Goal: Task Accomplishment & Management: Manage account settings

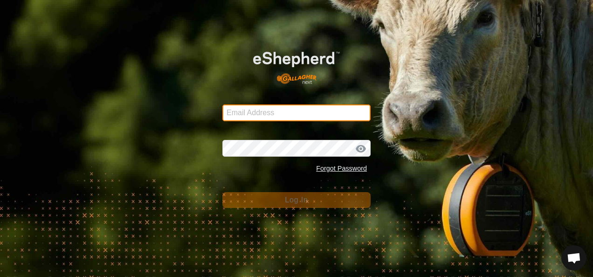
type input "[EMAIL_ADDRESS][DOMAIN_NAME]"
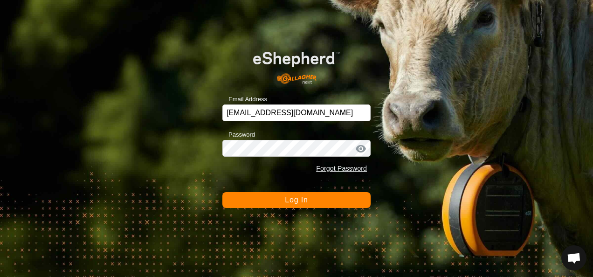
click at [299, 201] on span "Log In" at bounding box center [296, 200] width 23 height 8
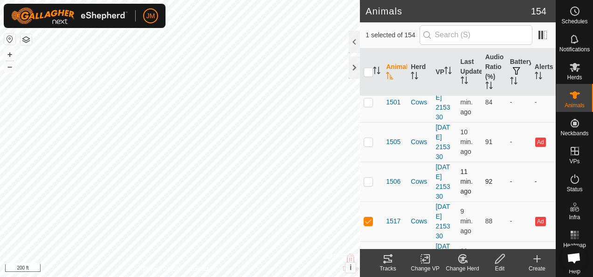
scroll to position [93, 0]
click at [390, 262] on icon at bounding box center [388, 258] width 8 height 7
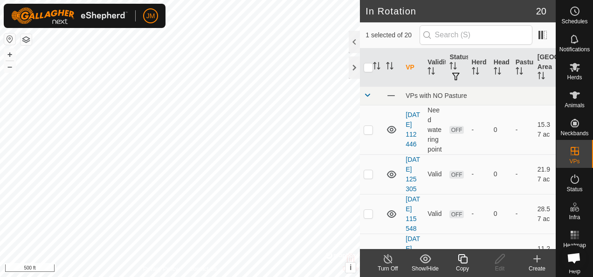
checkbox input "true"
checkbox input "false"
checkbox input "true"
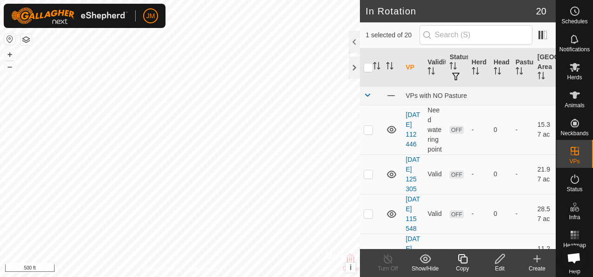
checkbox input "false"
checkbox input "true"
checkbox input "false"
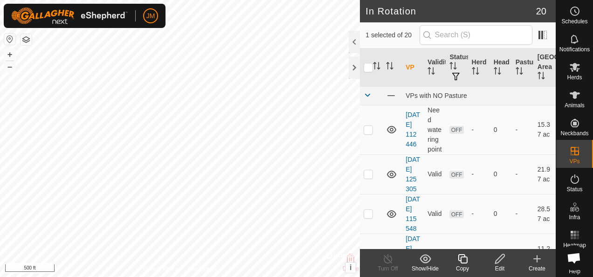
checkbox input "false"
checkbox input "true"
checkbox input "false"
checkbox input "true"
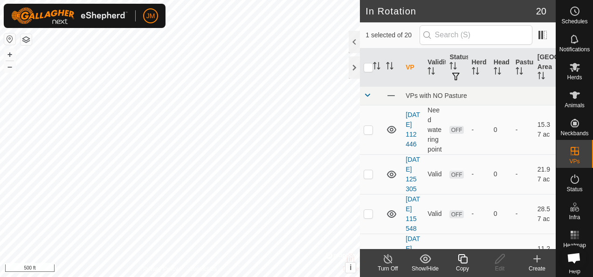
checkbox input "false"
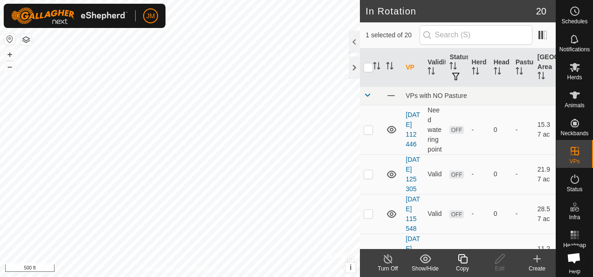
checkbox input "true"
checkbox input "false"
checkbox input "true"
checkbox input "false"
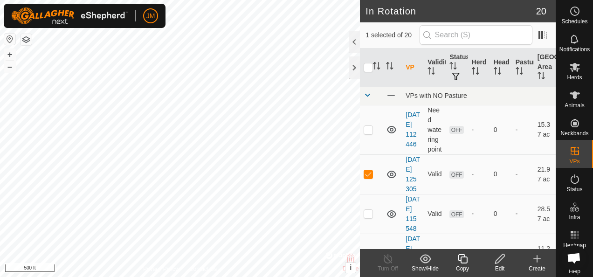
checkbox input "false"
checkbox input "true"
click at [501, 258] on icon at bounding box center [500, 258] width 12 height 11
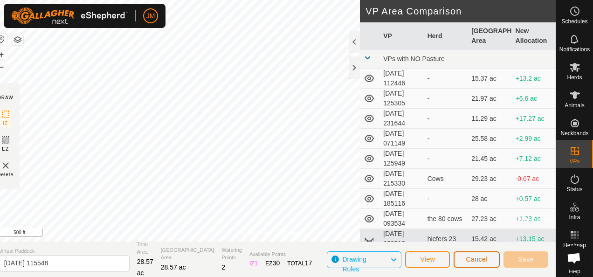
click at [477, 258] on span "Cancel" at bounding box center [477, 258] width 22 height 7
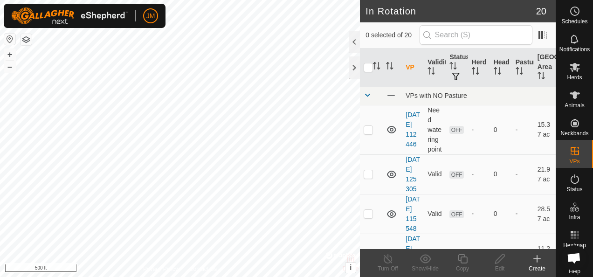
checkbox input "true"
checkbox input "false"
click at [498, 256] on icon at bounding box center [500, 258] width 12 height 11
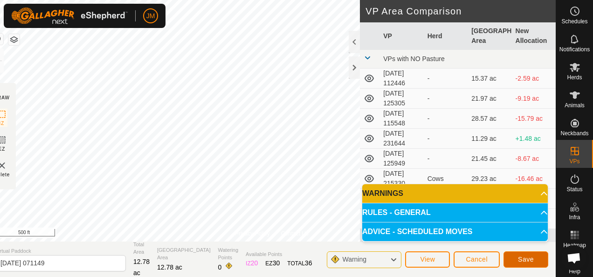
click at [520, 255] on span "Save" at bounding box center [526, 258] width 16 height 7
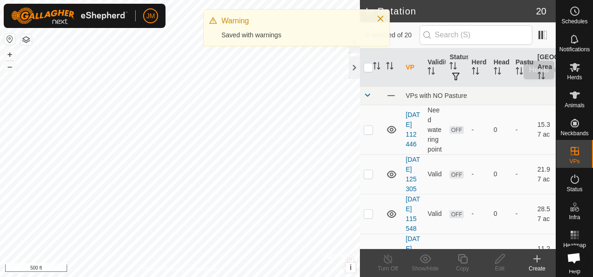
click at [570, 60] on es-mob-svg-icon at bounding box center [574, 67] width 17 height 15
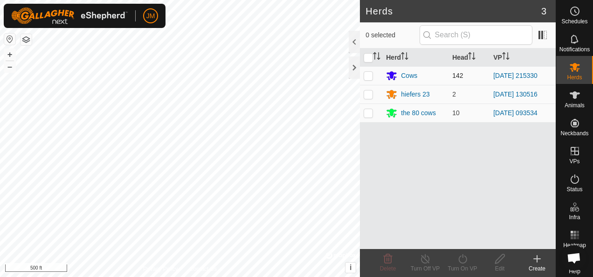
click at [367, 76] on p-checkbox at bounding box center [368, 75] width 9 height 7
checkbox input "true"
click at [466, 264] on div "Turn On VP" at bounding box center [462, 268] width 37 height 8
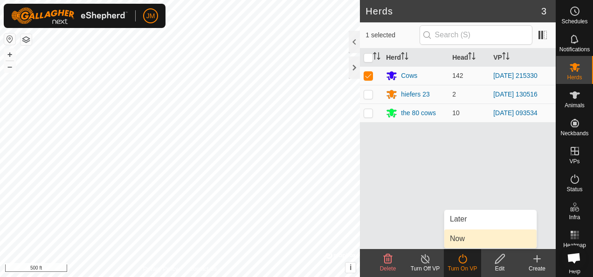
click at [470, 241] on link "Now" at bounding box center [490, 238] width 92 height 19
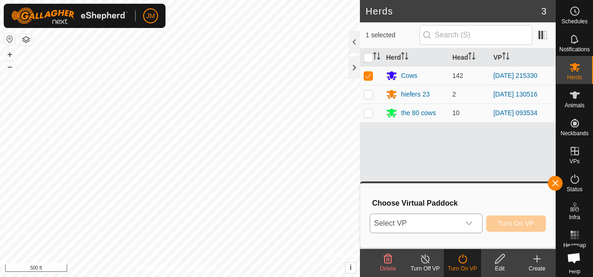
click at [473, 223] on icon "dropdown trigger" at bounding box center [468, 223] width 7 height 7
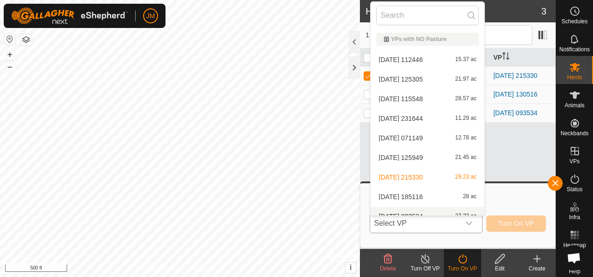
scroll to position [10, 0]
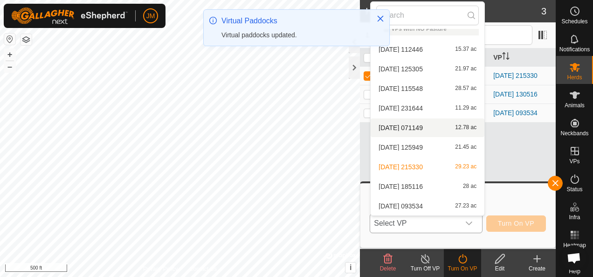
click at [394, 122] on li "[DATE] 071149 12.78 ac" at bounding box center [428, 127] width 114 height 19
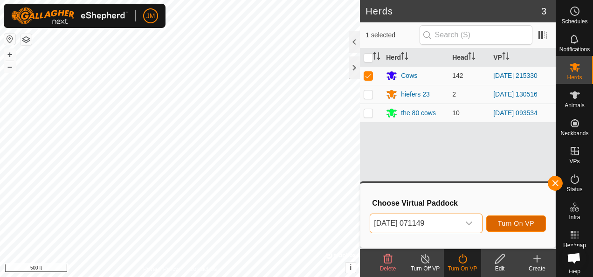
click at [516, 220] on span "Turn On VP" at bounding box center [516, 223] width 36 height 7
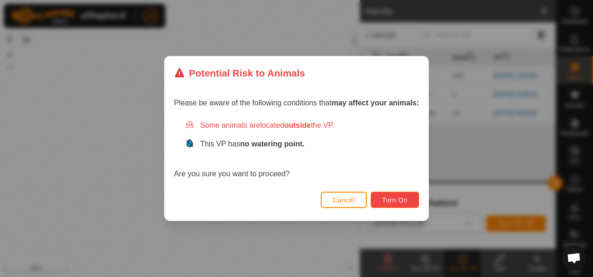
click at [387, 197] on span "Turn On" at bounding box center [394, 199] width 25 height 7
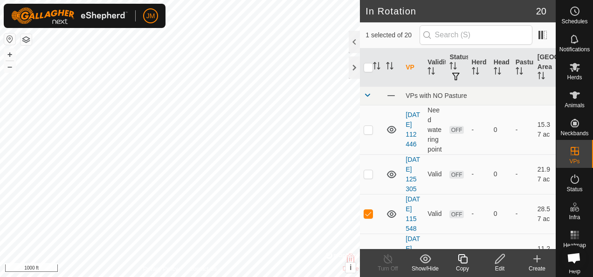
click at [500, 258] on icon at bounding box center [500, 258] width 12 height 11
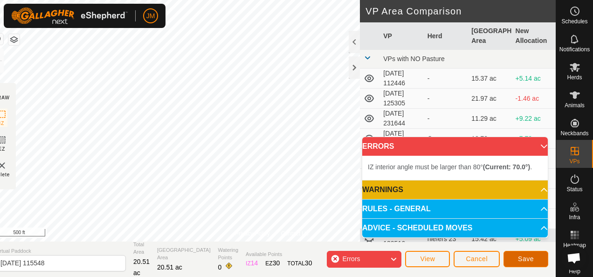
click at [529, 256] on span "Save" at bounding box center [526, 258] width 16 height 7
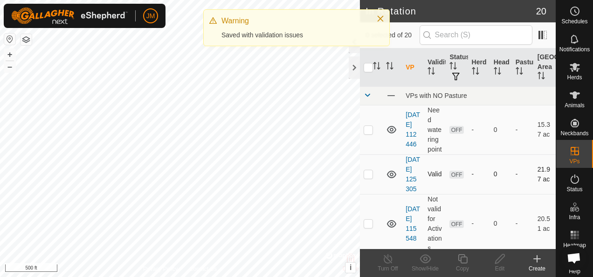
click at [408, 235] on div "In Rotation 20 0 selected of 20 VP Validity Status Herd Head Pasture Grazing Ar…" at bounding box center [278, 138] width 556 height 277
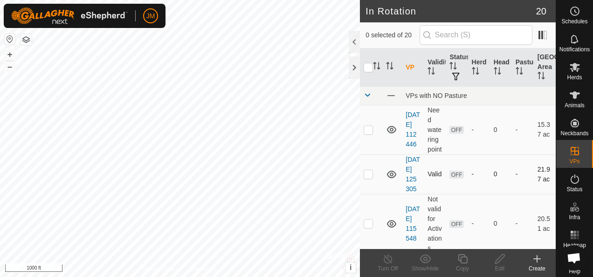
checkbox input "true"
click at [501, 260] on icon at bounding box center [499, 258] width 9 height 9
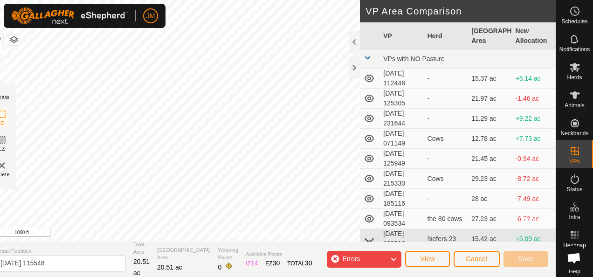
click at [393, 259] on icon at bounding box center [393, 259] width 7 height 12
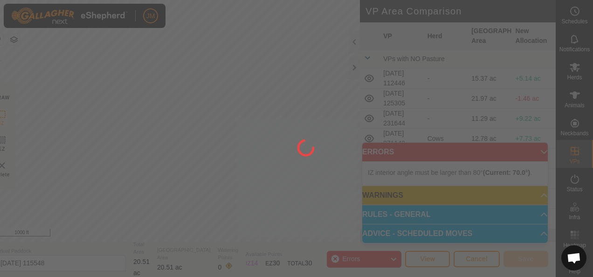
click at [392, 259] on div at bounding box center [296, 138] width 593 height 277
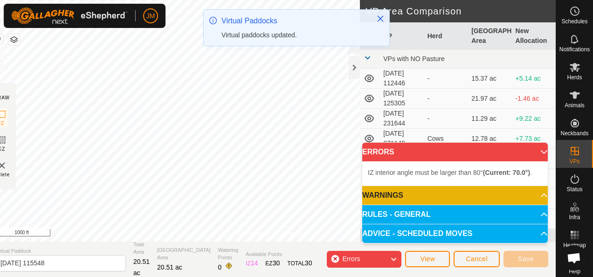
click at [540, 152] on p-accordion-header "ERRORS" at bounding box center [454, 152] width 185 height 19
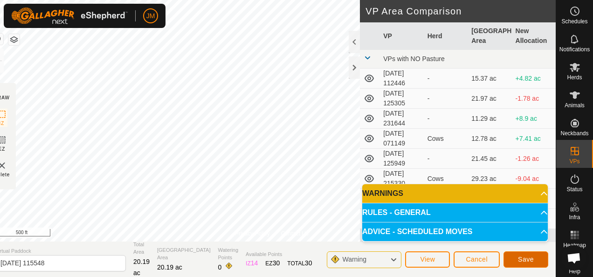
click at [526, 259] on span "Save" at bounding box center [526, 258] width 16 height 7
